Goal: Use online tool/utility: Utilize a website feature to perform a specific function

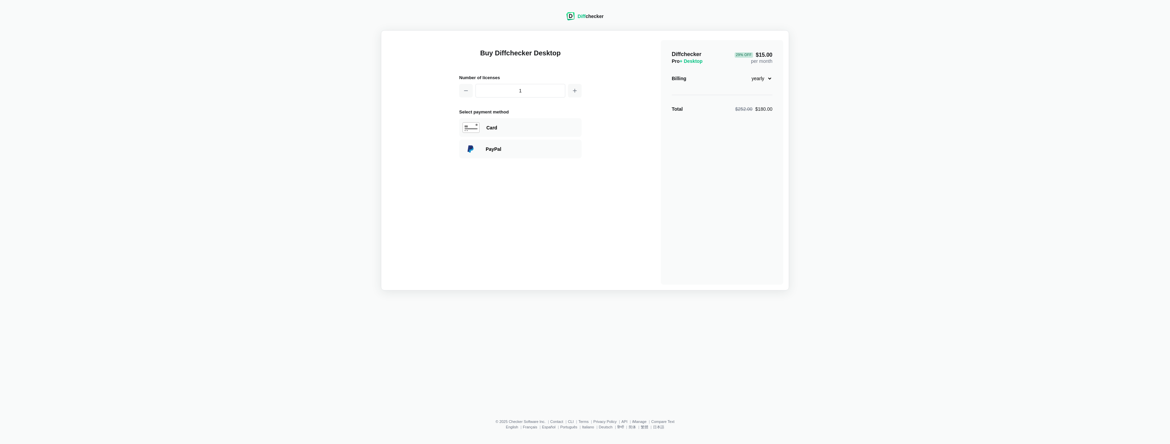
click at [211, 109] on div "Diff checker Buy Diffchecker Desktop Number of licenses 1 Select payment method…" at bounding box center [584, 147] width 1161 height 287
click at [597, 13] on div "Diff checker" at bounding box center [590, 16] width 26 height 7
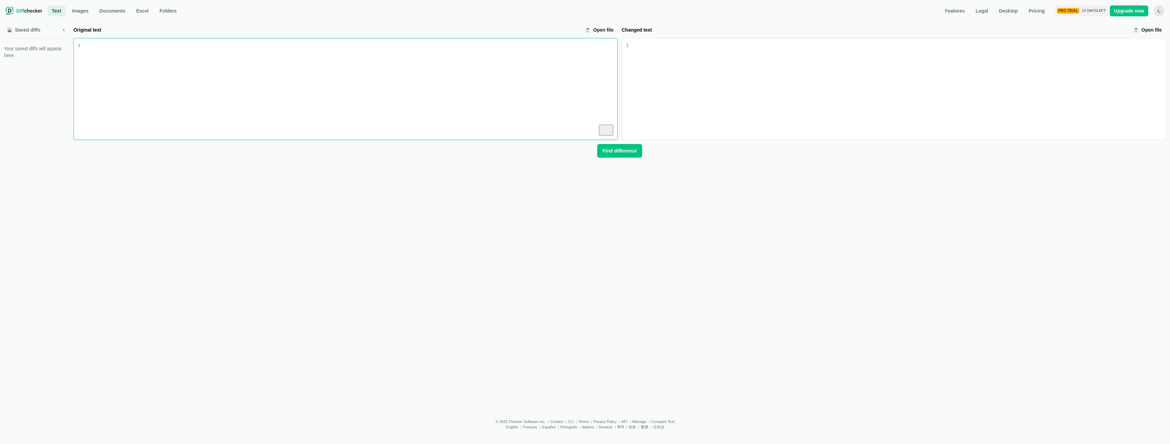
click at [104, 82] on div "To enrich screen reader interactions, please activate Accessibility in Grammarl…" at bounding box center [349, 88] width 537 height 101
click at [642, 51] on div "To enrich screen reader interactions, please activate Accessibility in Grammarl…" at bounding box center [897, 88] width 537 height 101
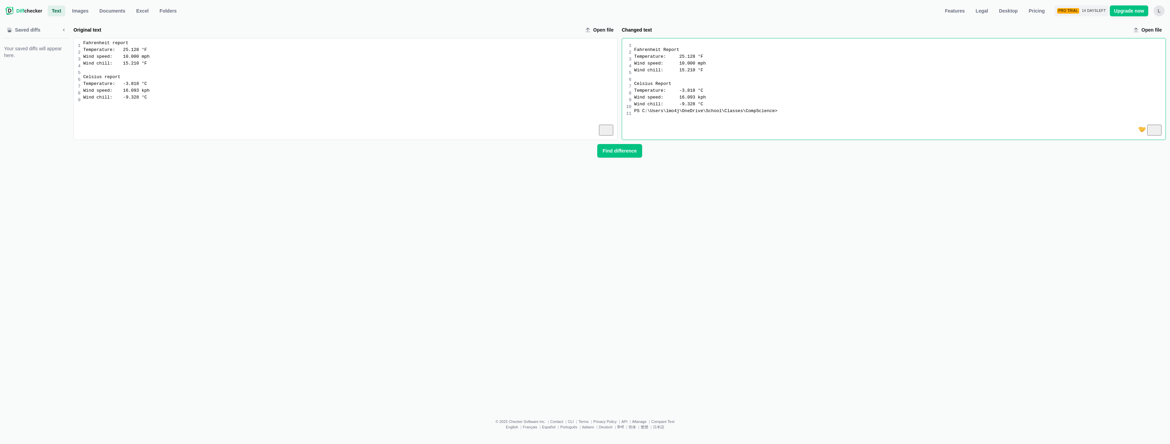
click at [633, 52] on div "Fahrenheit Report Temperature: 25.128 °F Wind speed: 10.000 mph Wind chill: 15.…" at bounding box center [898, 88] width 534 height 101
click at [608, 198] on div "Saved diffs Your saved diffs will appear here. Original text Open file 9 1 2 3 …" at bounding box center [584, 213] width 1161 height 391
click at [767, 107] on div "PS C:\Users\lmo4j\OneDrive\School\Classes\CompScience>" at bounding box center [899, 104] width 531 height 7
drag, startPoint x: 767, startPoint y: 107, endPoint x: 652, endPoint y: 112, distance: 114.7
click at [654, 112] on div "Fahrenheit Report Temperature: 25.128 °F Wind speed: 10.000 mph Wind chill: 15.…" at bounding box center [898, 88] width 534 height 101
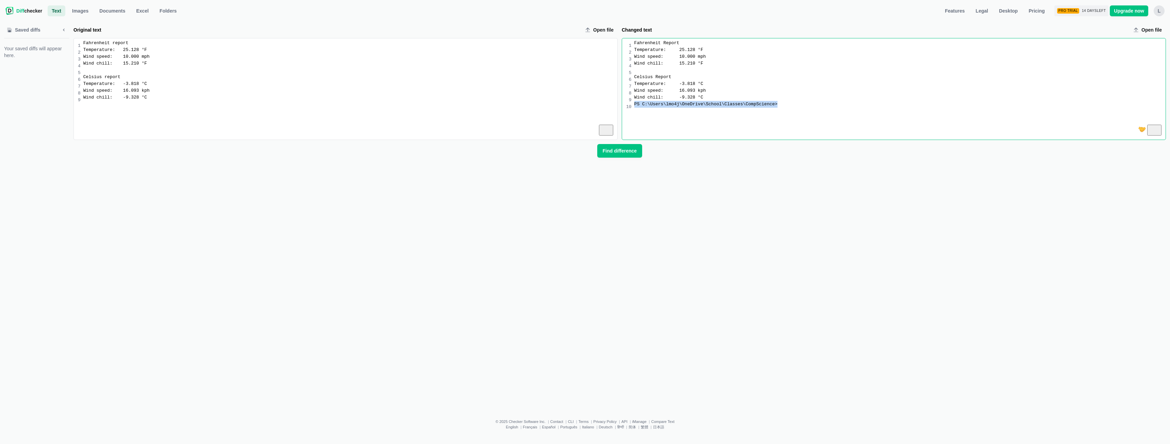
drag, startPoint x: 640, startPoint y: 110, endPoint x: 623, endPoint y: 110, distance: 16.7
click at [623, 110] on div "99 1 2 3 4 5 6 7 8 9 10 Fahrenheit Report Temperature: 25.128 °F Wind speed: 10…" at bounding box center [893, 88] width 543 height 101
click at [621, 152] on span "Find difference" at bounding box center [619, 151] width 37 height 7
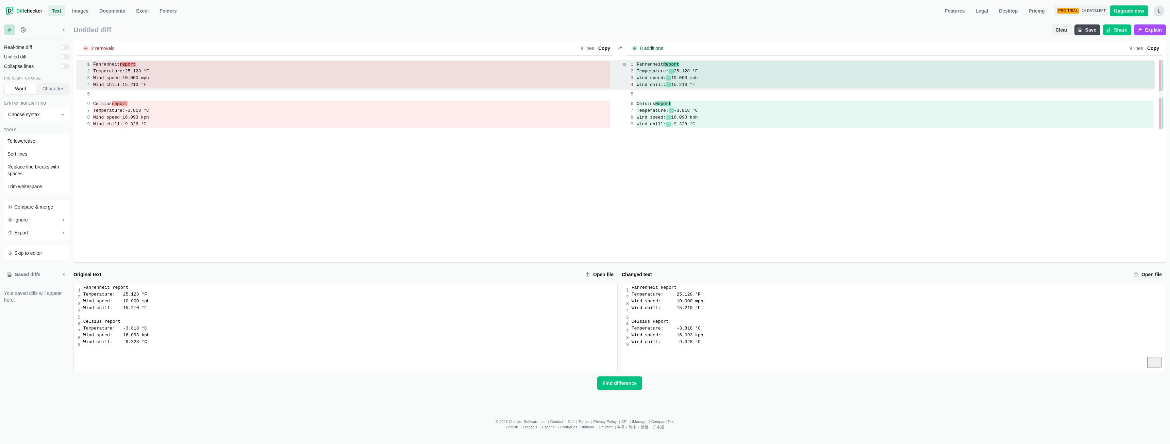
click at [666, 64] on span "Report" at bounding box center [671, 64] width 16 height 5
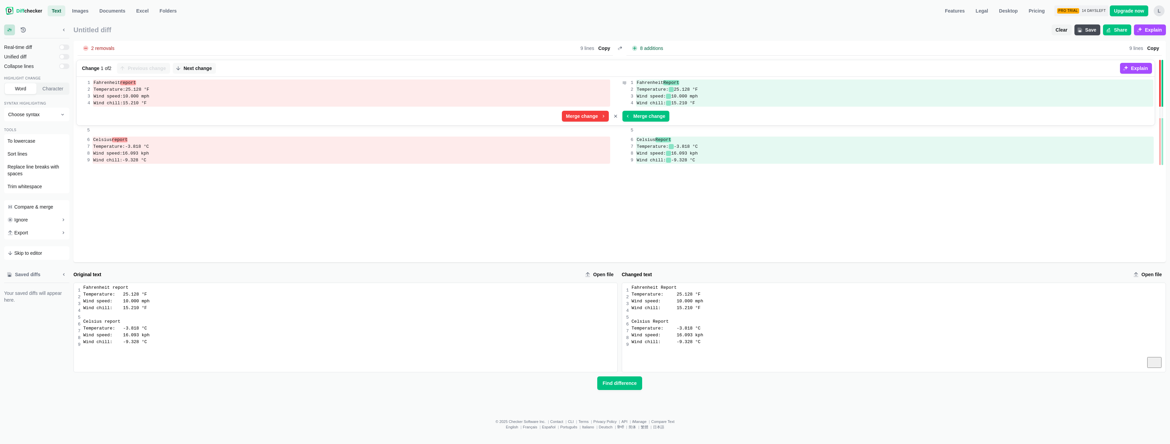
click at [666, 83] on span "Report" at bounding box center [671, 82] width 16 height 5
click at [665, 84] on span "Report" at bounding box center [671, 82] width 16 height 5
click at [665, 83] on span "Report" at bounding box center [671, 82] width 16 height 5
click at [621, 386] on span "Find difference" at bounding box center [619, 383] width 37 height 7
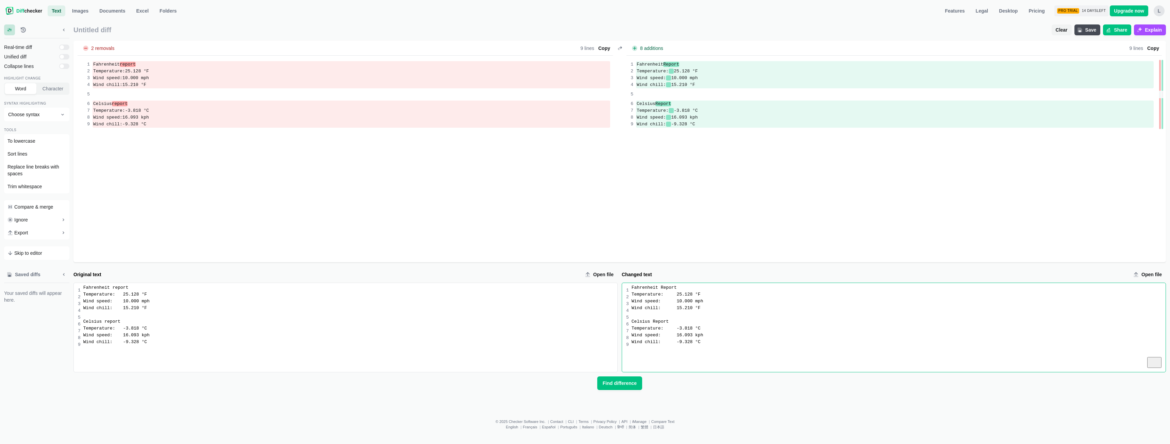
click at [661, 291] on div "Fahrenheit Report" at bounding box center [898, 288] width 534 height 7
click at [652, 325] on div "Celsius Report" at bounding box center [898, 322] width 534 height 7
click at [609, 386] on span "Find difference" at bounding box center [619, 383] width 37 height 7
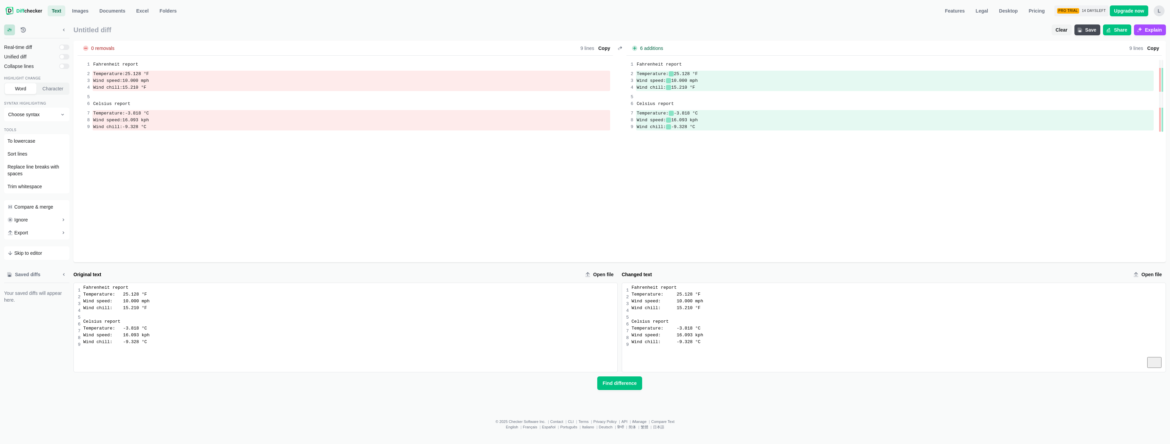
click at [678, 298] on div "Temperature: 25.128 °F" at bounding box center [898, 294] width 534 height 7
click at [680, 305] on div "Wind speed: 10.000 mph" at bounding box center [898, 301] width 534 height 7
click at [680, 312] on div "Wind chill: 15.210 °F" at bounding box center [898, 308] width 534 height 7
click at [678, 295] on div "Temperature: 25.128 °F" at bounding box center [898, 294] width 534 height 7
click at [676, 332] on div "Temperature: -3.818 °C" at bounding box center [898, 328] width 534 height 7
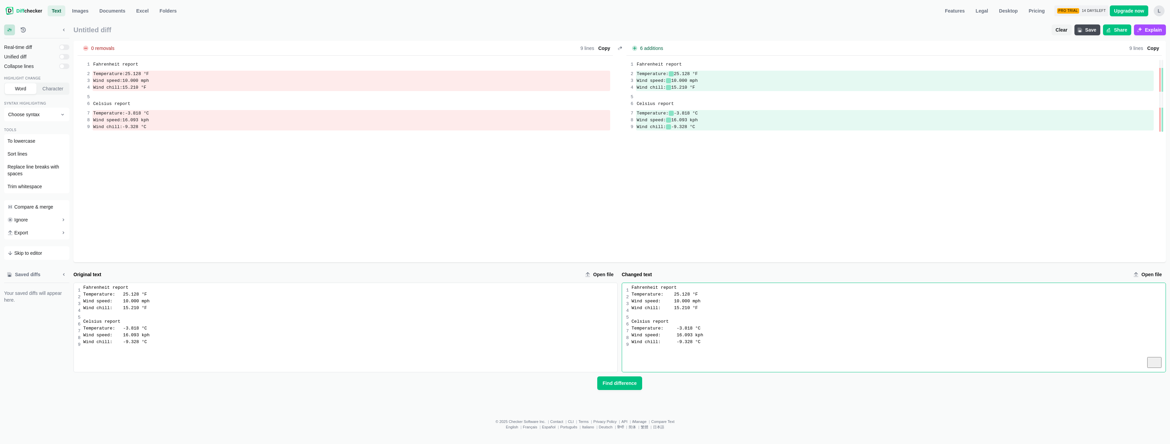
click at [678, 332] on div "Temperature: -3.818 °C" at bounding box center [898, 328] width 534 height 7
click at [677, 345] on div "Wind chill: -9.328 °C" at bounding box center [898, 342] width 534 height 7
click at [615, 386] on span "Find difference" at bounding box center [619, 383] width 37 height 7
click at [675, 297] on div "Temperature: 25.128 °F" at bounding box center [898, 294] width 534 height 7
click at [675, 304] on div "Wind speed: 10.000 mph" at bounding box center [898, 301] width 534 height 7
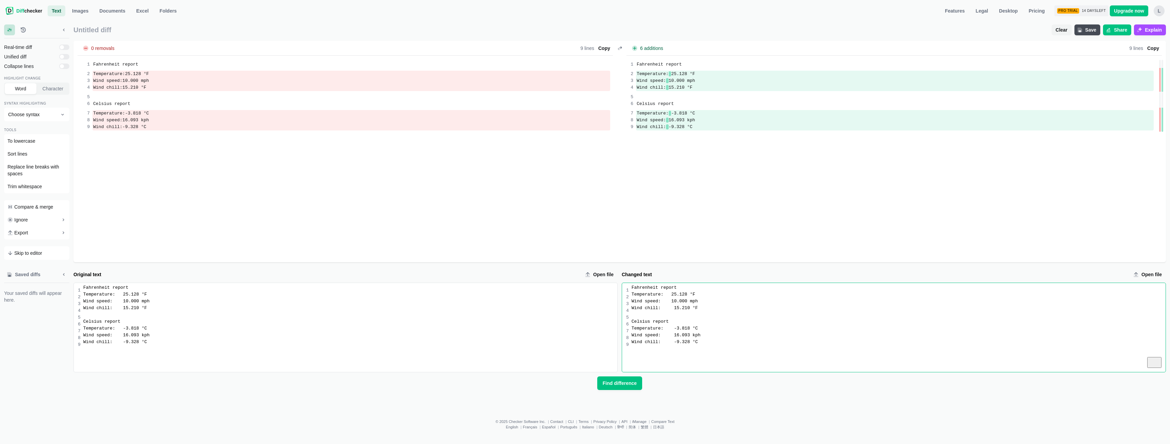
click at [675, 312] on div "Wind chill: 15.210 °F" at bounding box center [898, 308] width 534 height 7
click at [675, 331] on div "Temperature: -3.818 °C" at bounding box center [898, 328] width 534 height 7
click at [675, 338] on div "Wind speed: 16.093 kph" at bounding box center [898, 335] width 534 height 7
click at [675, 345] on div "Wind chill: -9.328 °C" at bounding box center [898, 342] width 534 height 7
click at [631, 384] on span "Find difference" at bounding box center [619, 383] width 37 height 7
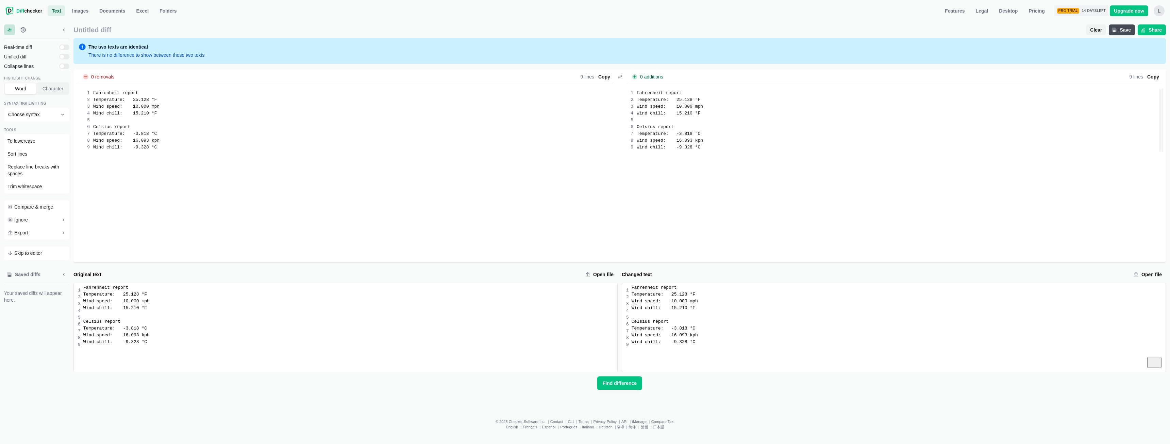
click at [811, 28] on span "Untitled diff" at bounding box center [577, 30] width 1009 height 8
click at [246, 330] on div "Temperature: -3.818 °C" at bounding box center [350, 328] width 534 height 7
click at [83, 289] on div "Fahrenheit report Temperature: 25.128 °F Wind speed: 10.000 mph Wind chill: 15.…" at bounding box center [349, 327] width 537 height 89
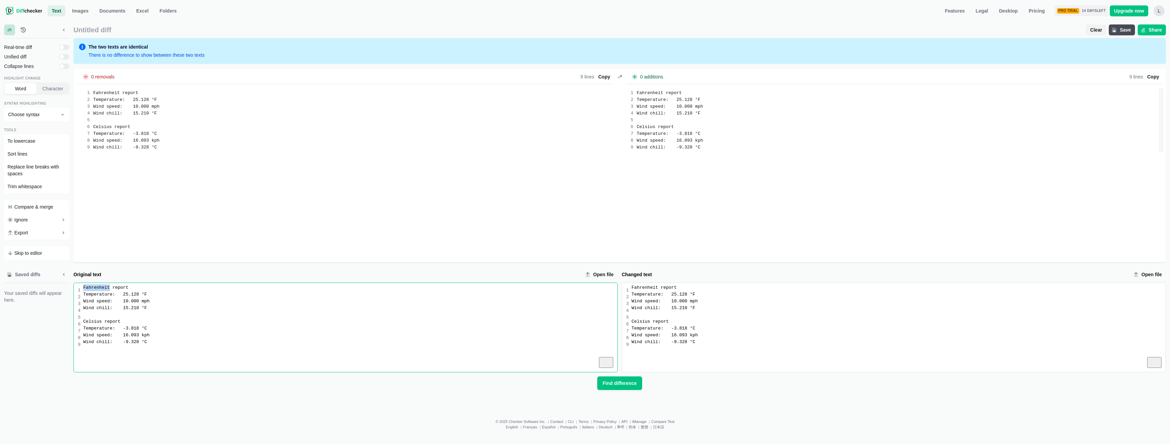
click at [83, 289] on div "Fahrenheit report Temperature: 25.128 °F Wind speed: 10.000 mph Wind chill: 15.…" at bounding box center [349, 327] width 537 height 89
click at [82, 290] on div "Fahrenheit report Temperature: 25.128 °F Wind speed: 10.000 mph Wind chill: 15.…" at bounding box center [349, 327] width 537 height 89
drag, startPoint x: 83, startPoint y: 292, endPoint x: 145, endPoint y: 330, distance: 72.8
click at [144, 327] on div "Fahrenheit report Temperature: 25.128 °F Wind speed: 10.000 mph Wind chill: 15.…" at bounding box center [349, 327] width 537 height 89
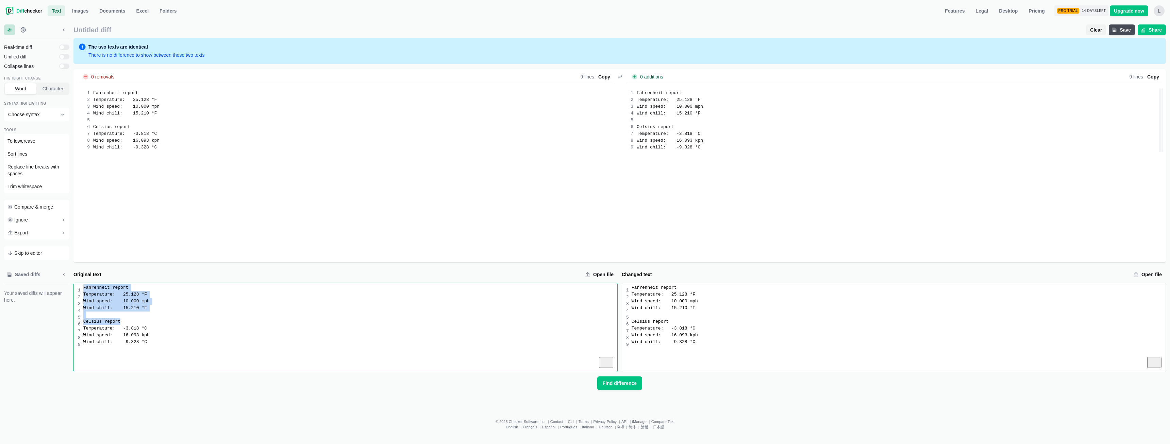
drag, startPoint x: 145, startPoint y: 330, endPoint x: 154, endPoint y: 345, distance: 17.4
click at [154, 346] on div "Fahrenheit report Temperature: 25.128 °F Wind speed: 10.000 mph Wind chill: 15.…" at bounding box center [349, 327] width 537 height 89
click at [148, 342] on div "Wind chill: -9.328 °C" at bounding box center [350, 342] width 534 height 7
drag, startPoint x: 150, startPoint y: 345, endPoint x: 81, endPoint y: 289, distance: 88.7
click at [81, 289] on div "Fahrenheit report Temperature: 25.128 °F Wind speed: 10.000 mph Wind chill: 15.…" at bounding box center [349, 327] width 537 height 89
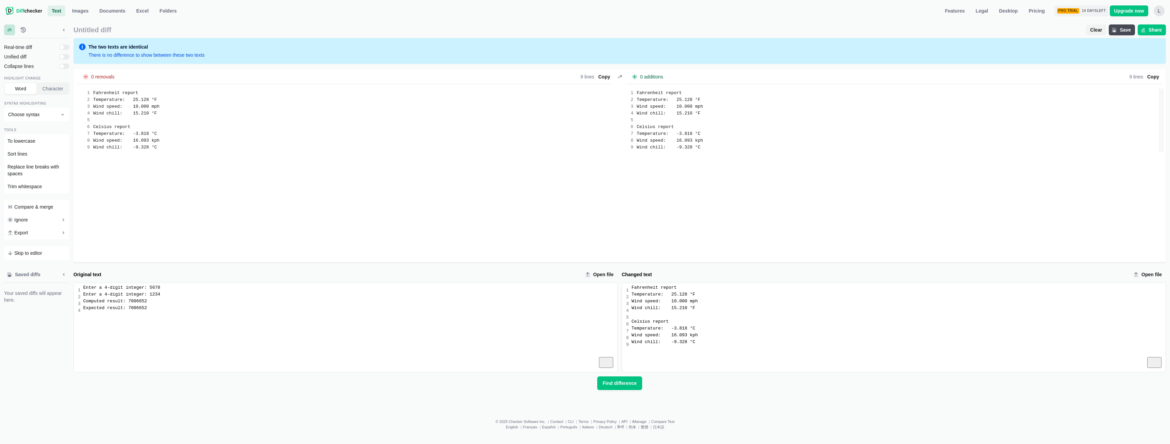
click at [631, 291] on div "Fahrenheit report" at bounding box center [898, 288] width 534 height 7
drag, startPoint x: 699, startPoint y: 347, endPoint x: 628, endPoint y: 289, distance: 91.8
click at [628, 289] on div "9 1 2 3 4 5 6 7 8 9 Fahrenheit report Temperature: 25.128 °F Wind speed: 10.000…" at bounding box center [893, 327] width 543 height 89
click at [627, 388] on button "Find difference" at bounding box center [619, 384] width 45 height 14
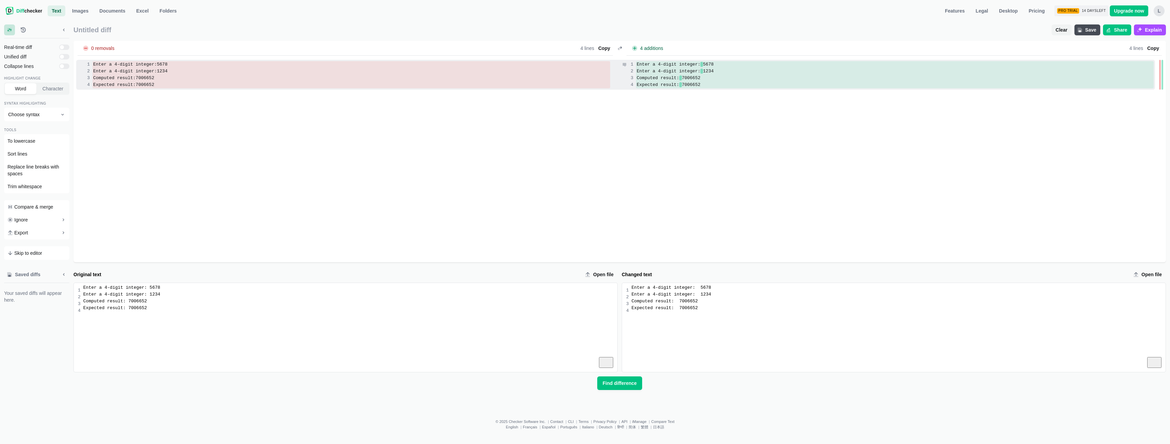
click at [700, 63] on span at bounding box center [701, 64] width 3 height 5
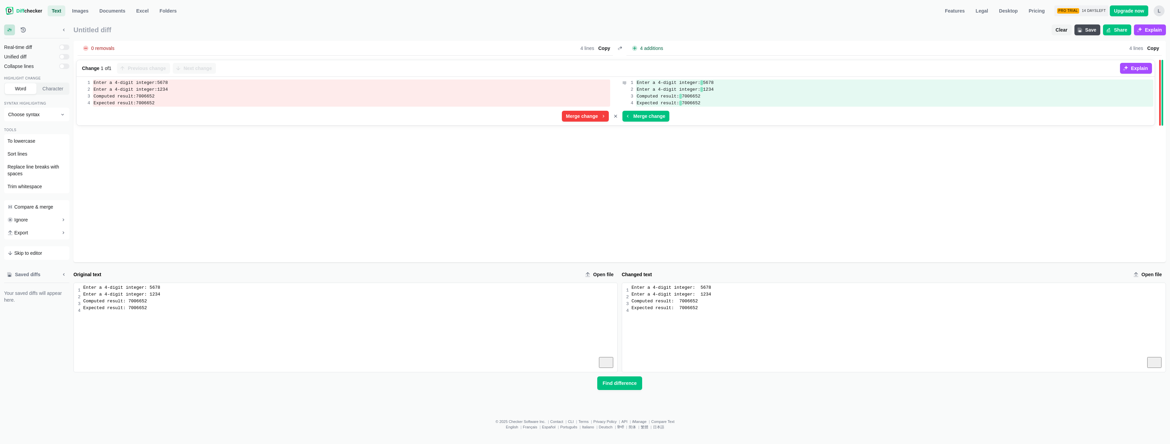
click at [703, 83] on span "5678" at bounding box center [708, 82] width 11 height 5
click at [695, 290] on div "Enter a 4-digit integer: 5678" at bounding box center [898, 288] width 534 height 7
click at [695, 296] on div "Enter a 4-digit integer: 1234" at bounding box center [898, 294] width 534 height 7
click at [676, 304] on div "Computed result: 7006652" at bounding box center [898, 301] width 534 height 7
click at [676, 311] on div "Expected result: 7006652" at bounding box center [898, 308] width 534 height 7
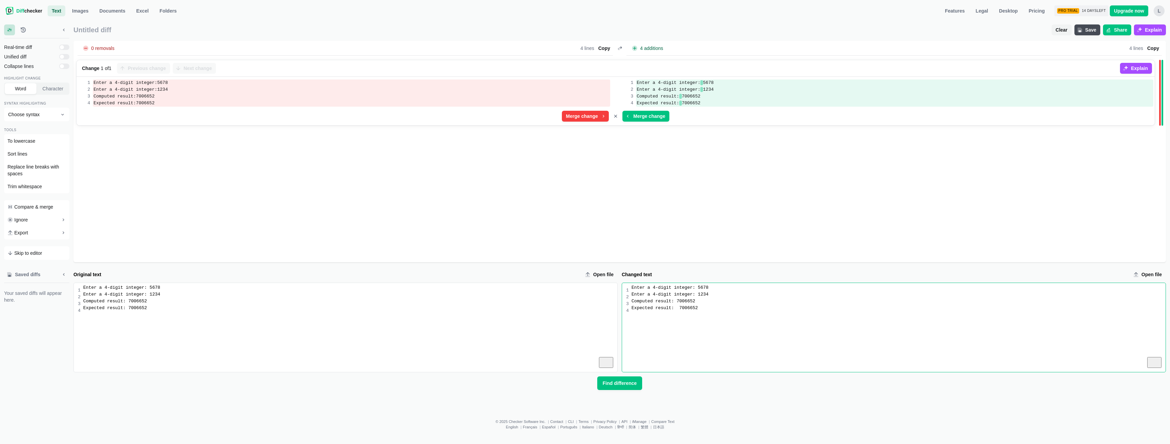
click at [675, 312] on div "Expected result: 7006652" at bounding box center [898, 308] width 534 height 7
click at [610, 386] on span "Find difference" at bounding box center [619, 383] width 37 height 7
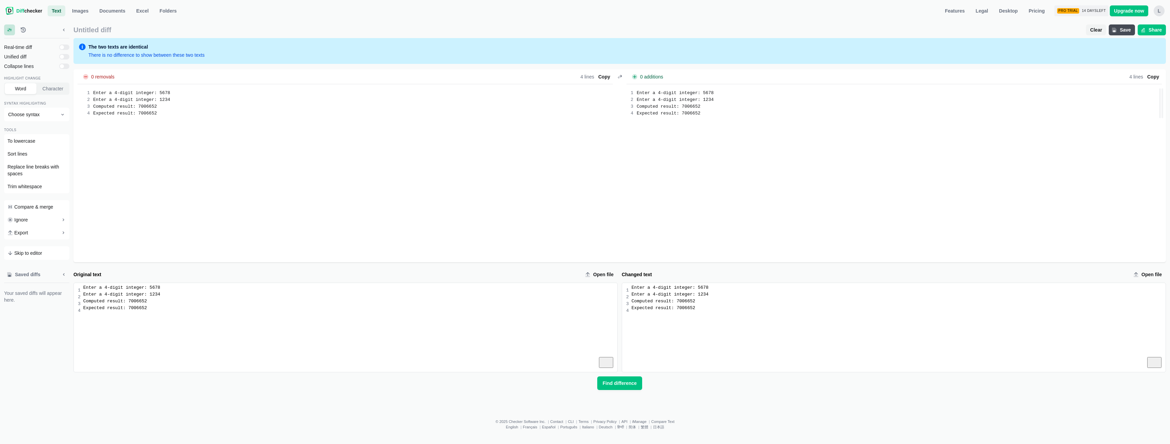
click at [692, 311] on div "Expected result: 7006652" at bounding box center [898, 308] width 534 height 7
drag, startPoint x: 684, startPoint y: 311, endPoint x: 632, endPoint y: 290, distance: 55.9
click at [632, 290] on div "Enter a 4-digit integer: 5678 Enter a 4-digit integer: 1234 Computed result: 70…" at bounding box center [897, 327] width 537 height 89
click at [623, 387] on button "Find difference" at bounding box center [619, 384] width 45 height 14
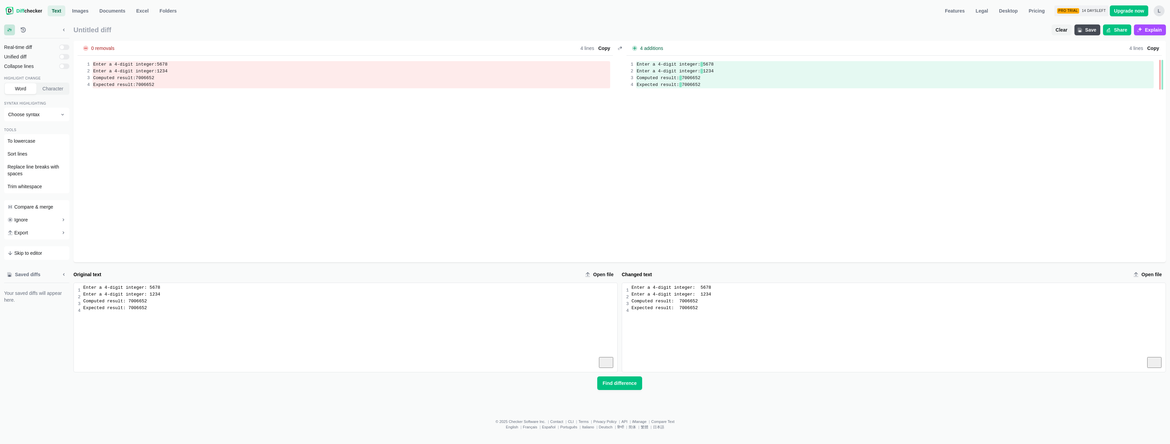
click at [629, 289] on div "Enter a 4-digit integer: 5678 Enter a 4-digit integer: 1234 Computed result: 70…" at bounding box center [897, 327] width 537 height 89
drag, startPoint x: 694, startPoint y: 312, endPoint x: 630, endPoint y: 290, distance: 67.2
click at [630, 290] on div "Enter a 4-digit integer: 5678 Enter a 4-digit integer: 1234 Computed result: 70…" at bounding box center [897, 327] width 537 height 89
click at [618, 385] on span "Find difference" at bounding box center [619, 383] width 37 height 7
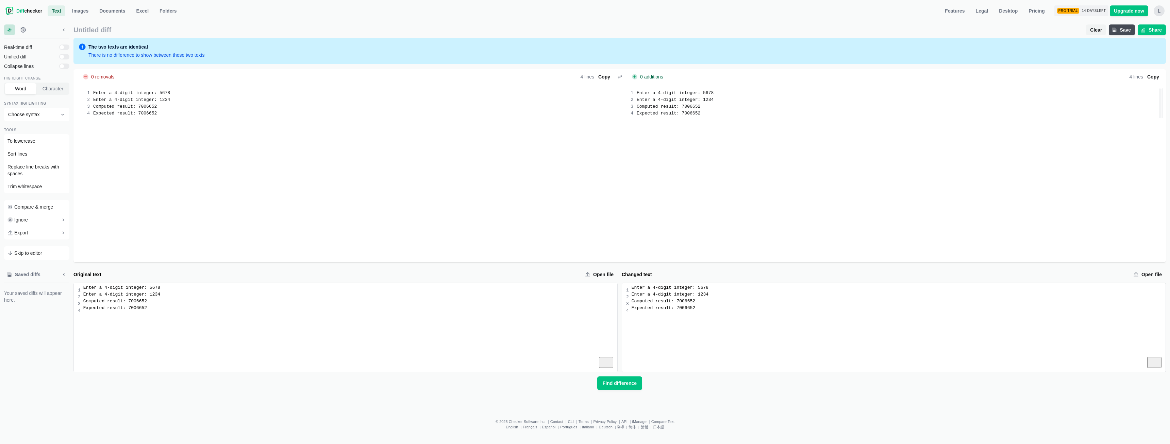
click at [1014, 139] on div "0 removals Lines Total 4 Removed - 0.0 % 0 Words Total 16 Removed - 0.0 % 0 4 l…" at bounding box center [619, 165] width 1092 height 193
drag, startPoint x: 632, startPoint y: 290, endPoint x: 656, endPoint y: 305, distance: 28.4
click at [656, 305] on div "Enter a 4-digit integer: 5678 Enter a 4-digit integer: 1234 Computed result: 70…" at bounding box center [897, 327] width 537 height 89
click at [631, 290] on div "Enter a 4-digit integer: 5678 Enter a 4-digit integer: 1234 Computed result: 70…" at bounding box center [897, 327] width 537 height 89
drag, startPoint x: 631, startPoint y: 290, endPoint x: 694, endPoint y: 316, distance: 68.6
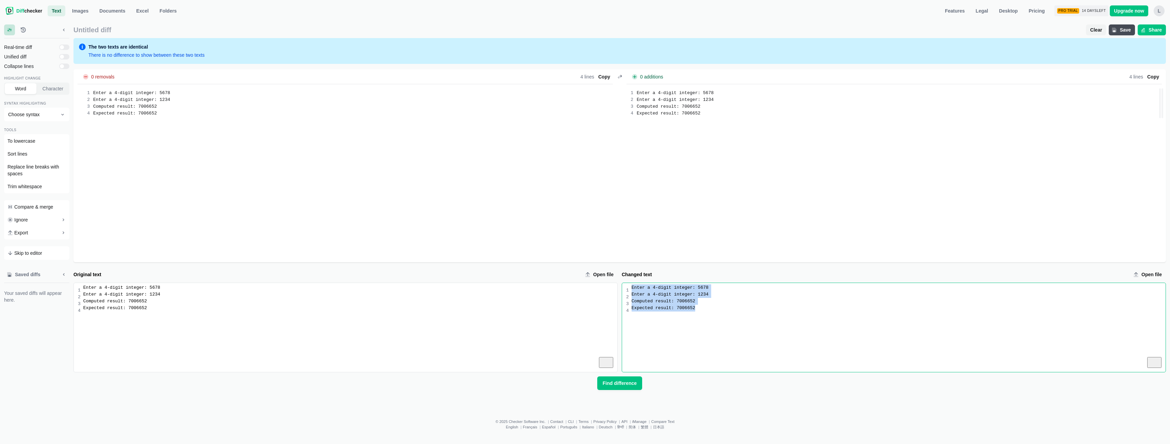
click at [694, 316] on div "Enter a 4-digit integer: 5678 Enter a 4-digit integer: 1234 Computed result: 70…" at bounding box center [897, 327] width 537 height 89
drag, startPoint x: 83, startPoint y: 292, endPoint x: 91, endPoint y: 297, distance: 9.7
click at [85, 293] on div "Enter a 4-digit integer: 5678 Enter a 4-digit integer: 1234 Computed result: 70…" at bounding box center [349, 327] width 537 height 89
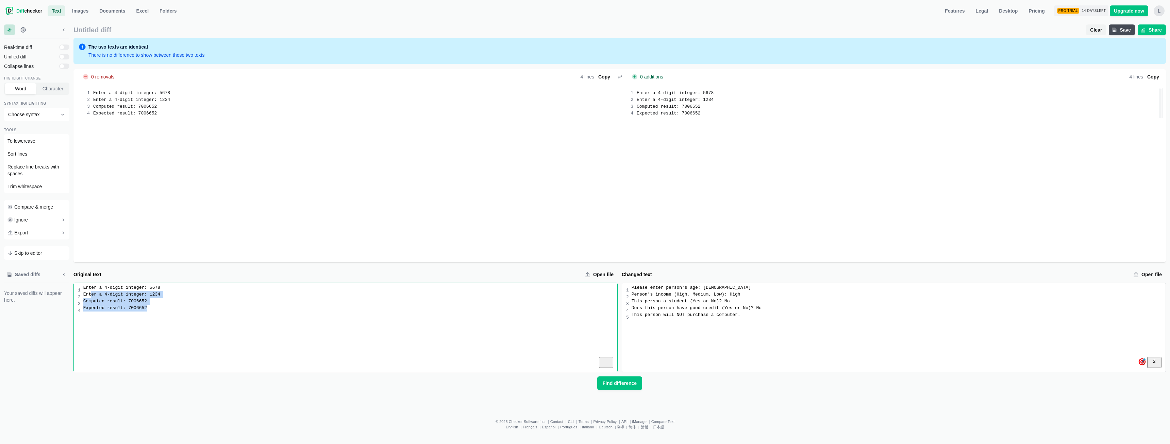
drag, startPoint x: 91, startPoint y: 297, endPoint x: 146, endPoint y: 315, distance: 57.4
click at [146, 315] on div "Enter a 4-digit integer: 5678 Enter a 4-digit integer: 1234 Computed result: 70…" at bounding box center [349, 327] width 537 height 89
click at [632, 291] on div "Please enter person's age: [DEMOGRAPHIC_DATA]" at bounding box center [898, 288] width 534 height 7
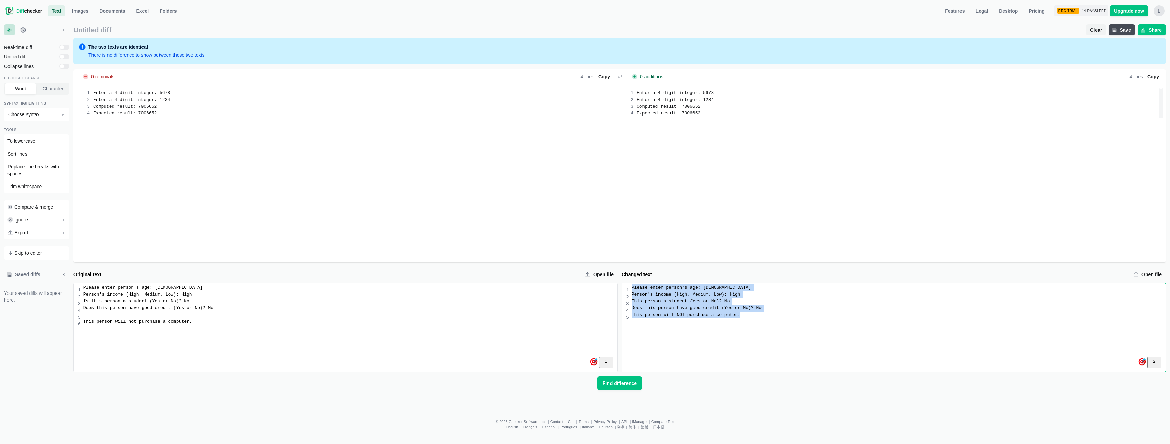
drag, startPoint x: 632, startPoint y: 291, endPoint x: 739, endPoint y: 323, distance: 112.2
click at [739, 323] on div "Please enter person's age: [DEMOGRAPHIC_DATA] Person's income (High, Medium, Lo…" at bounding box center [897, 327] width 537 height 89
click at [617, 386] on span "Find difference" at bounding box center [619, 383] width 37 height 7
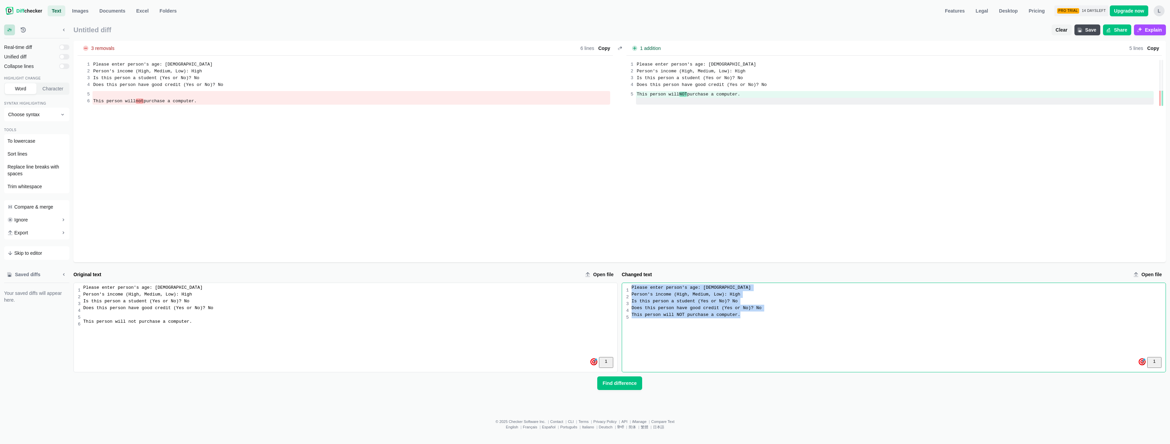
drag, startPoint x: 631, startPoint y: 291, endPoint x: 745, endPoint y: 325, distance: 119.2
click at [745, 325] on div "Please enter person's age: [DEMOGRAPHIC_DATA] Person's income (High, Medium, Lo…" at bounding box center [897, 327] width 537 height 89
click at [616, 386] on span "Find difference" at bounding box center [619, 383] width 37 height 7
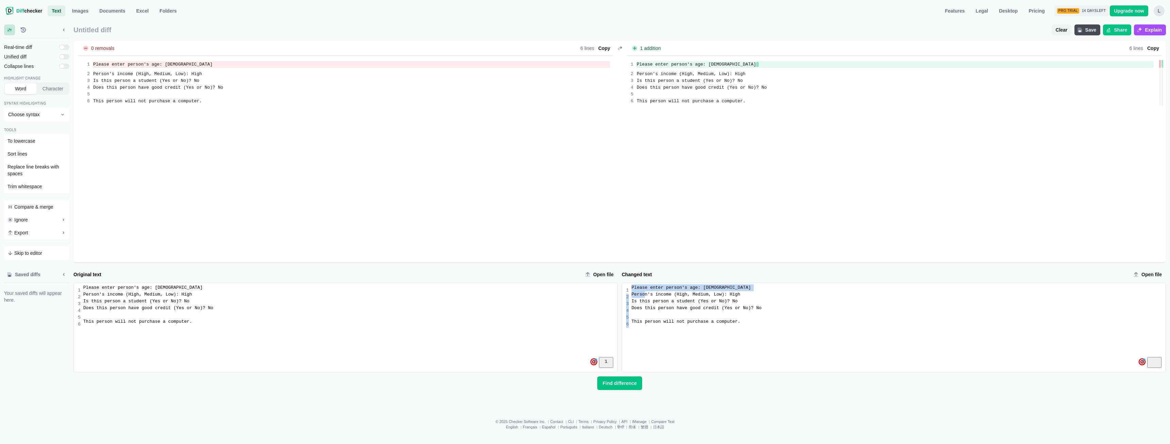
drag, startPoint x: 627, startPoint y: 290, endPoint x: 644, endPoint y: 296, distance: 18.0
click at [629, 296] on div "9 1 2 3 4 5 6" at bounding box center [627, 327] width 3 height 89
drag, startPoint x: 651, startPoint y: 307, endPoint x: 691, endPoint y: 325, distance: 44.0
click at [675, 317] on div "Please enter person's age: [DEMOGRAPHIC_DATA] Person's income (High, Medium, Lo…" at bounding box center [897, 327] width 537 height 89
drag, startPoint x: 744, startPoint y: 324, endPoint x: 628, endPoint y: 289, distance: 121.5
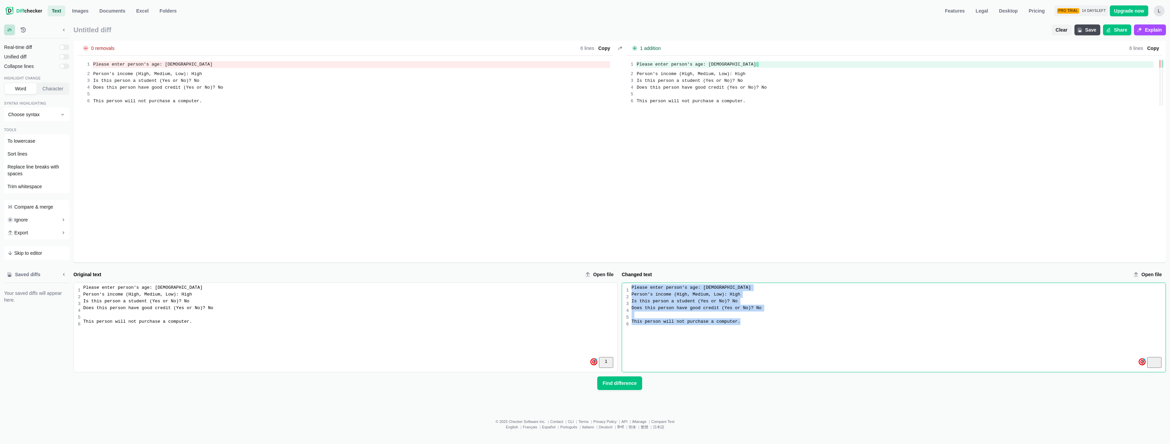
click at [627, 287] on div "9 1 2 3 4 5 6 Please enter person's age: [DEMOGRAPHIC_DATA] Person's income (Hi…" at bounding box center [893, 327] width 543 height 89
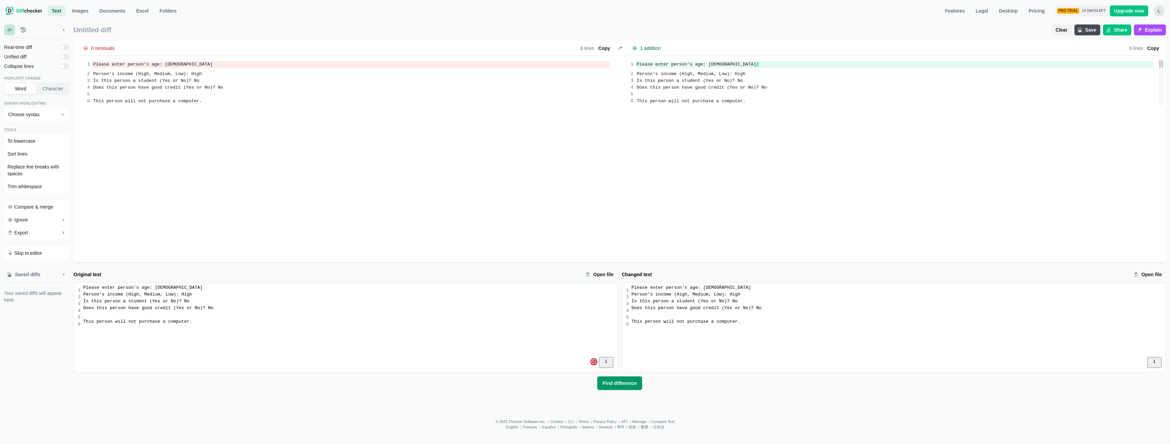
click at [625, 385] on span "Find difference" at bounding box center [619, 383] width 37 height 7
